Goal: Information Seeking & Learning: Find specific fact

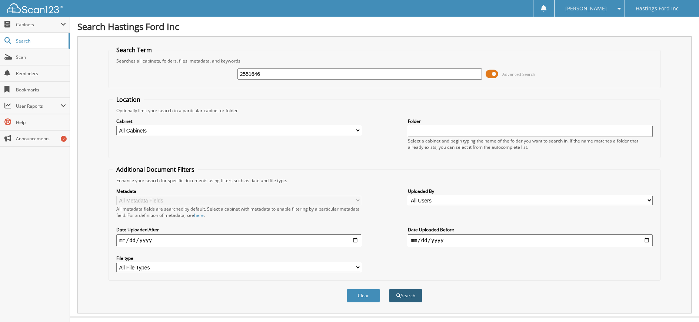
type input "2551646"
click at [409, 296] on button "Search" at bounding box center [405, 296] width 33 height 14
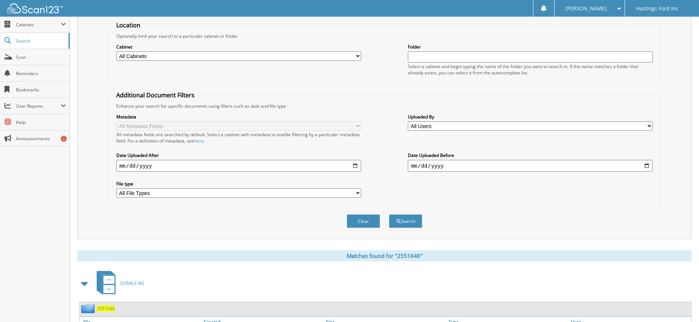
scroll to position [121, 0]
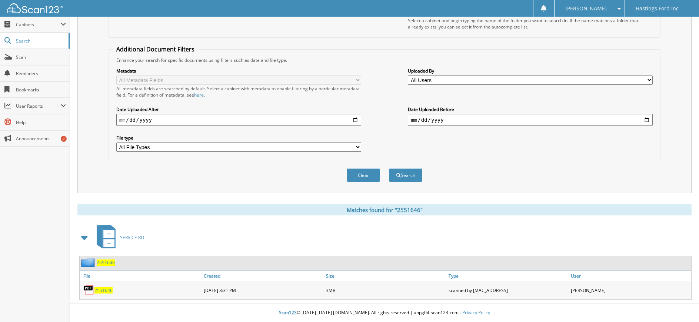
click at [102, 292] on span "2551646" at bounding box center [103, 290] width 18 height 6
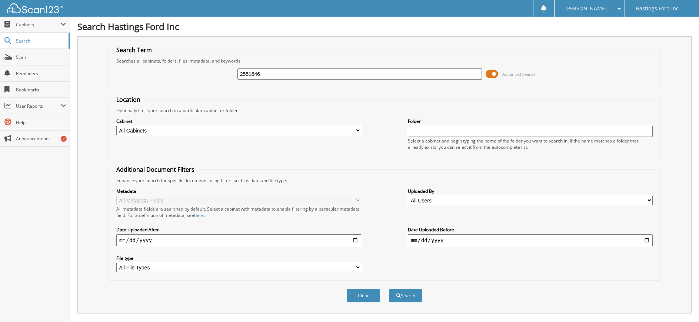
drag, startPoint x: 274, startPoint y: 76, endPoint x: 247, endPoint y: 77, distance: 26.7
click at [247, 77] on input "2551646" at bounding box center [359, 74] width 245 height 11
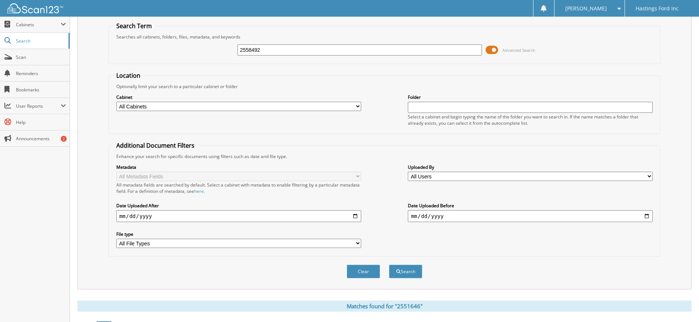
scroll to position [37, 0]
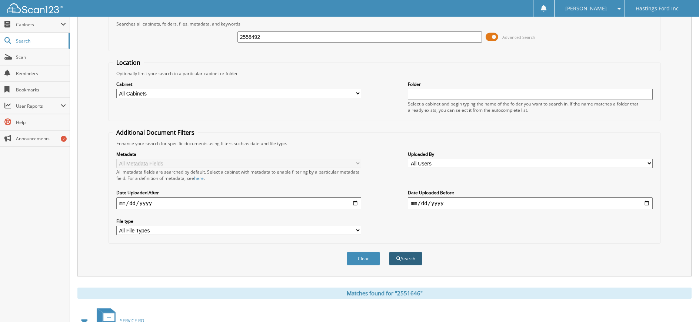
type input "2558492"
click at [406, 257] on button "Search" at bounding box center [405, 259] width 33 height 14
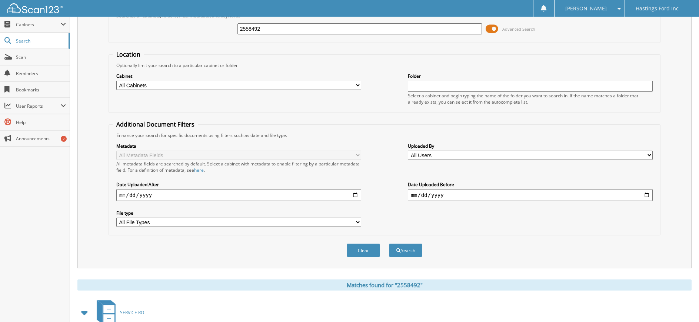
scroll to position [121, 0]
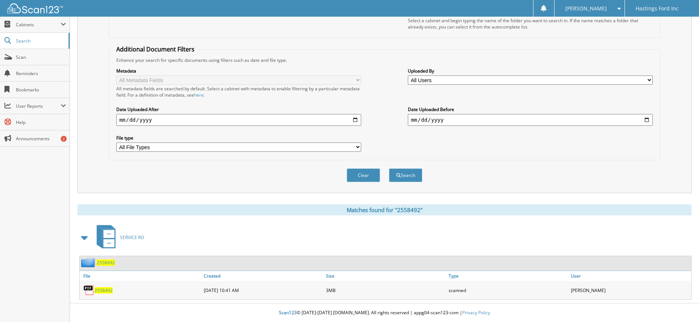
click at [99, 288] on span "2558492" at bounding box center [103, 290] width 18 height 6
